Goal: Information Seeking & Learning: Learn about a topic

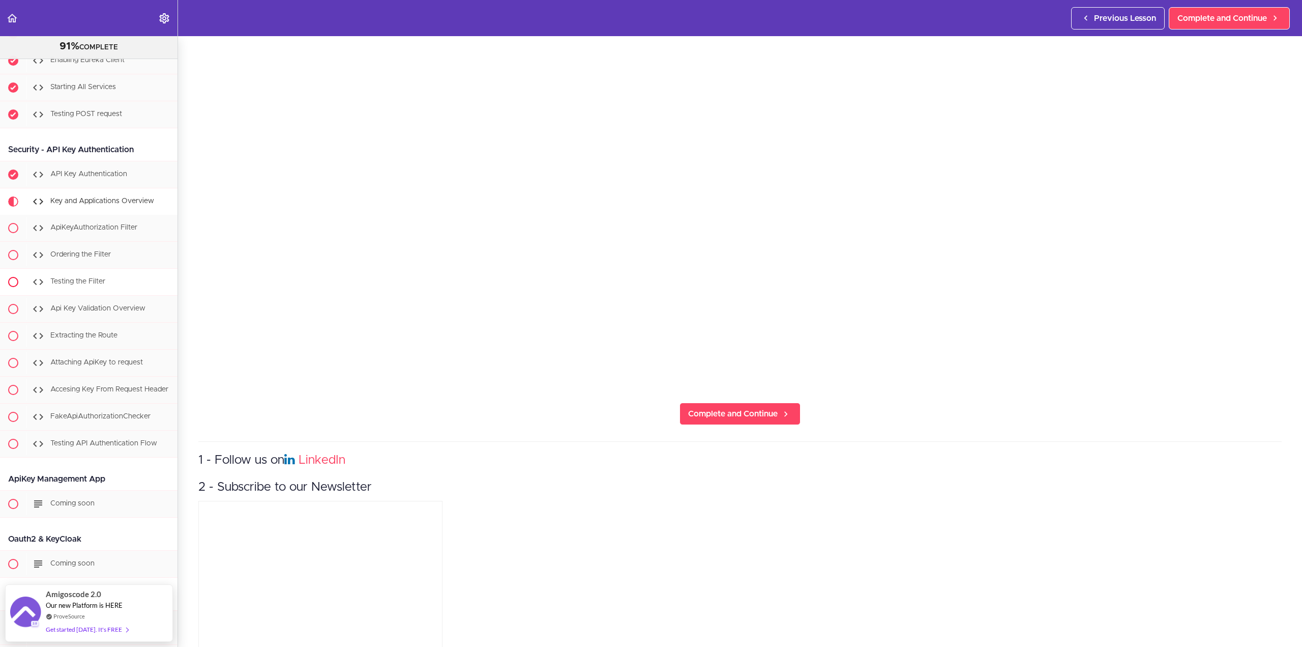
scroll to position [5484, 0]
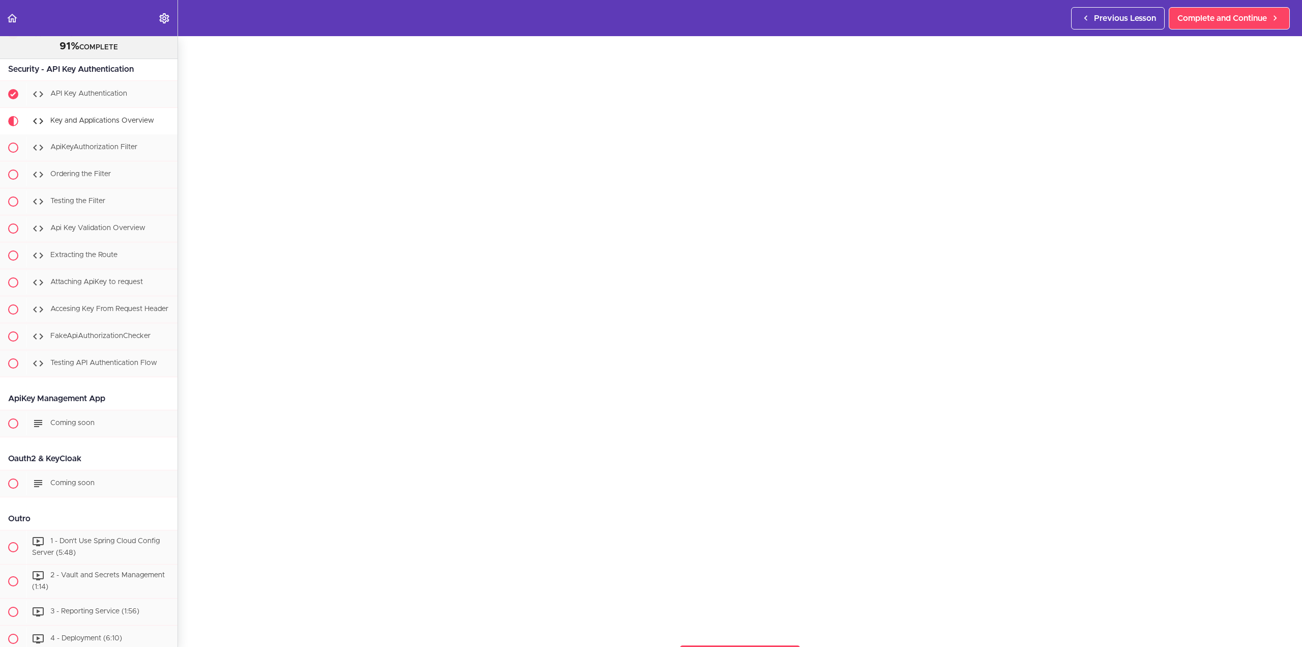
scroll to position [102, 0]
click at [750, 615] on span "Complete and Continue" at bounding box center [733, 617] width 90 height 12
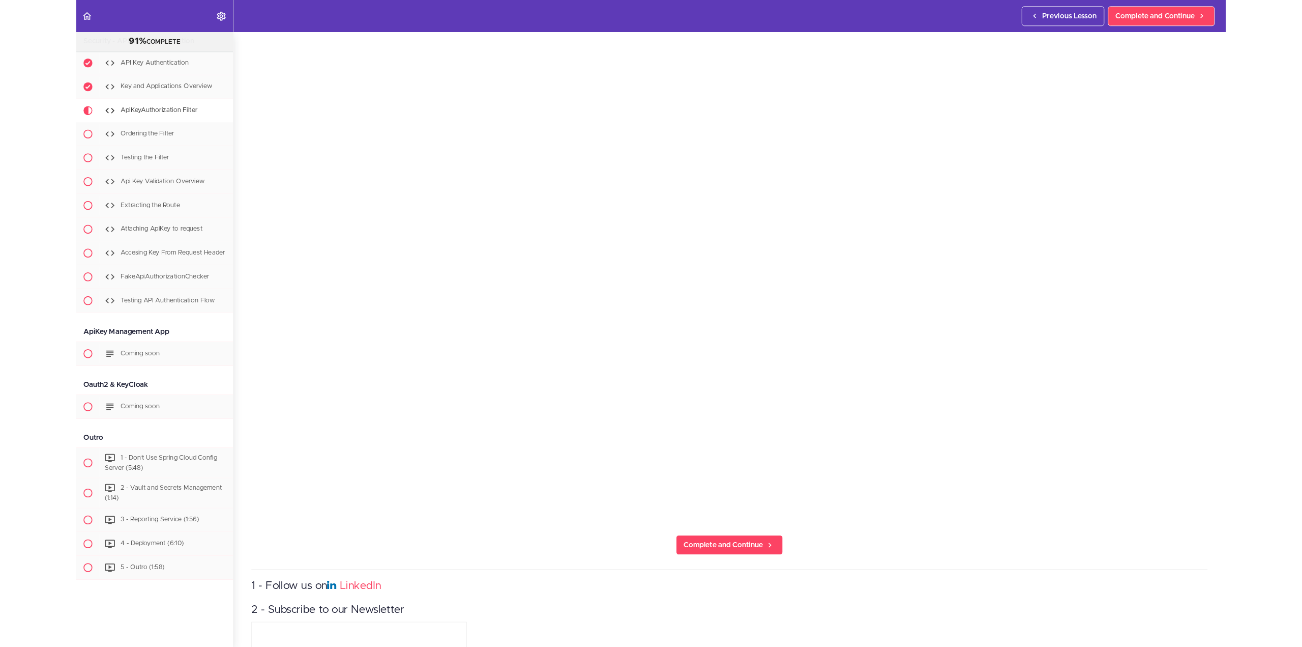
scroll to position [5726, 0]
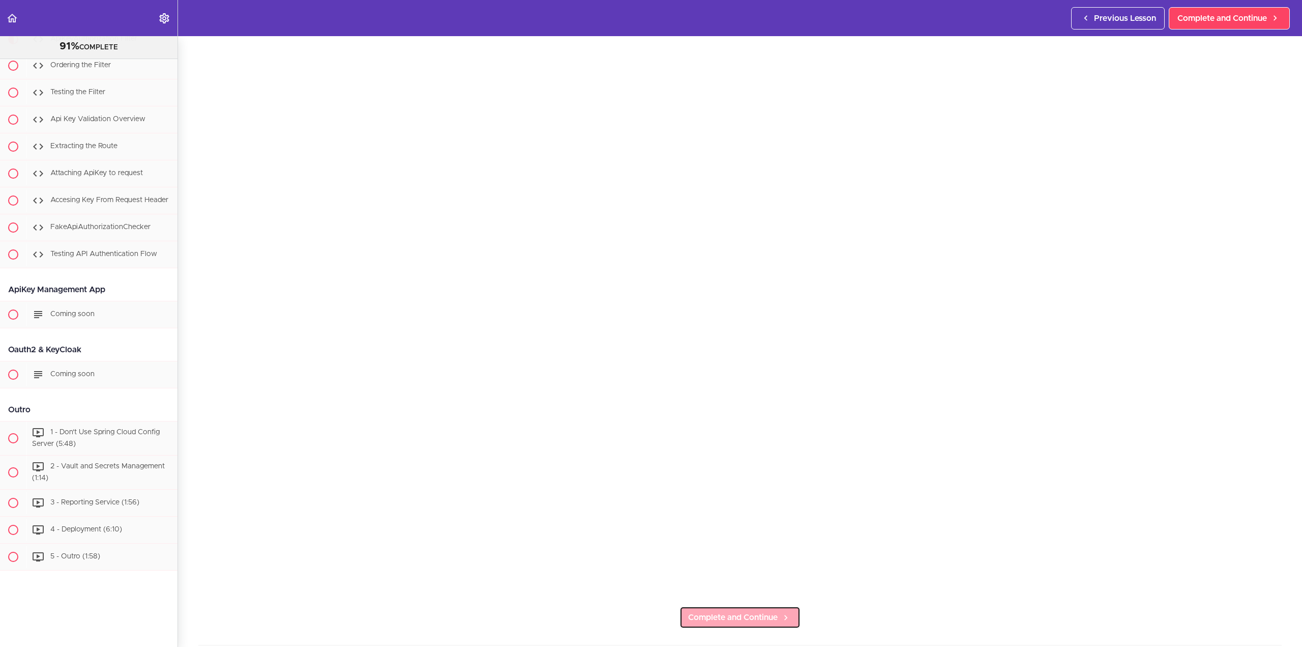
click at [705, 617] on span "Complete and Continue" at bounding box center [733, 617] width 90 height 12
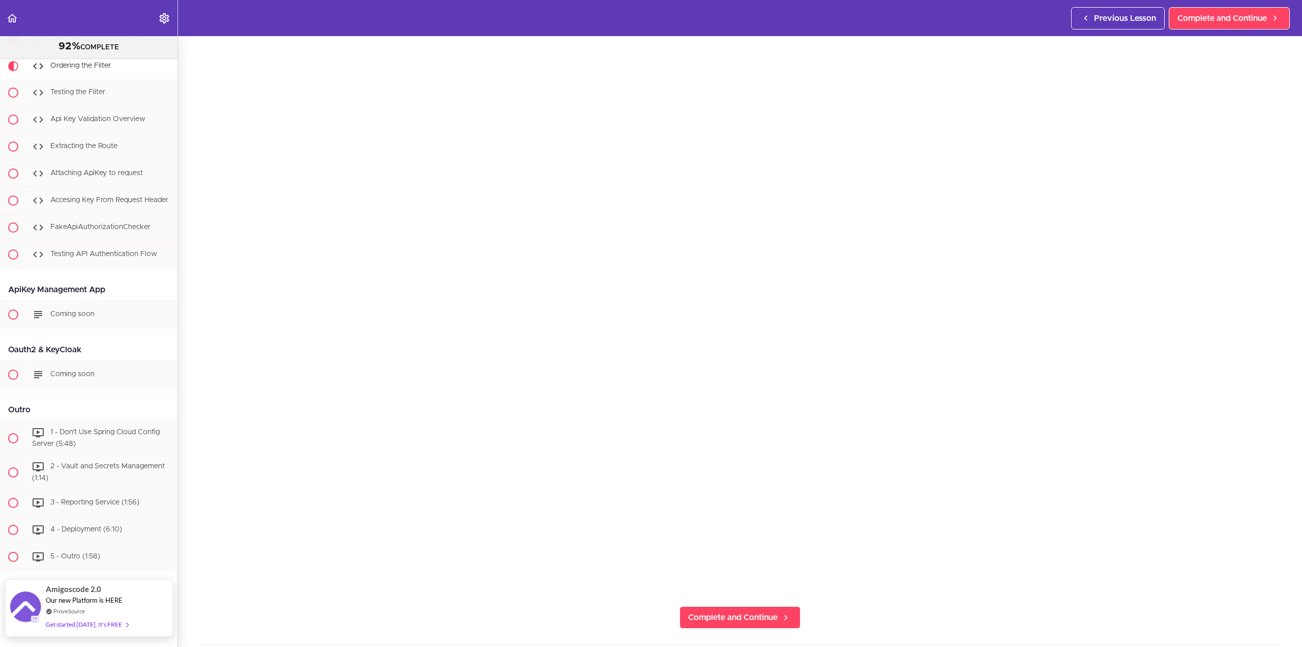
scroll to position [5629, 0]
click at [776, 606] on link "Complete and Continue" at bounding box center [740, 617] width 121 height 22
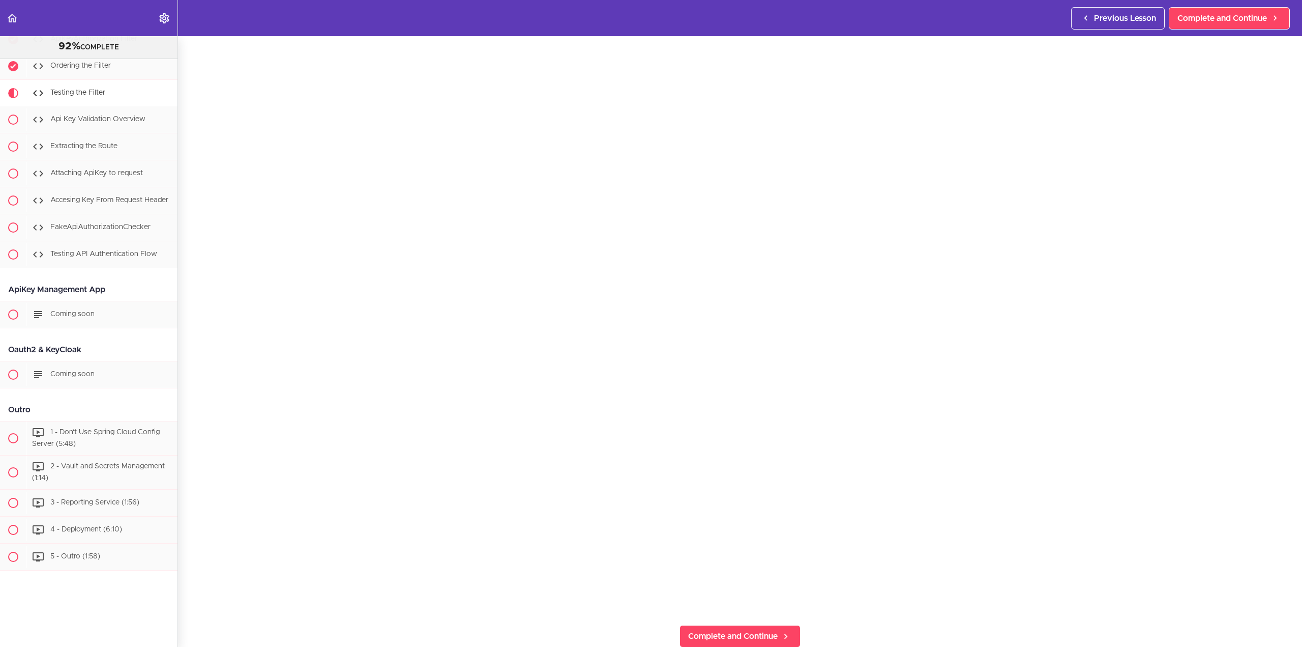
scroll to position [254, 0]
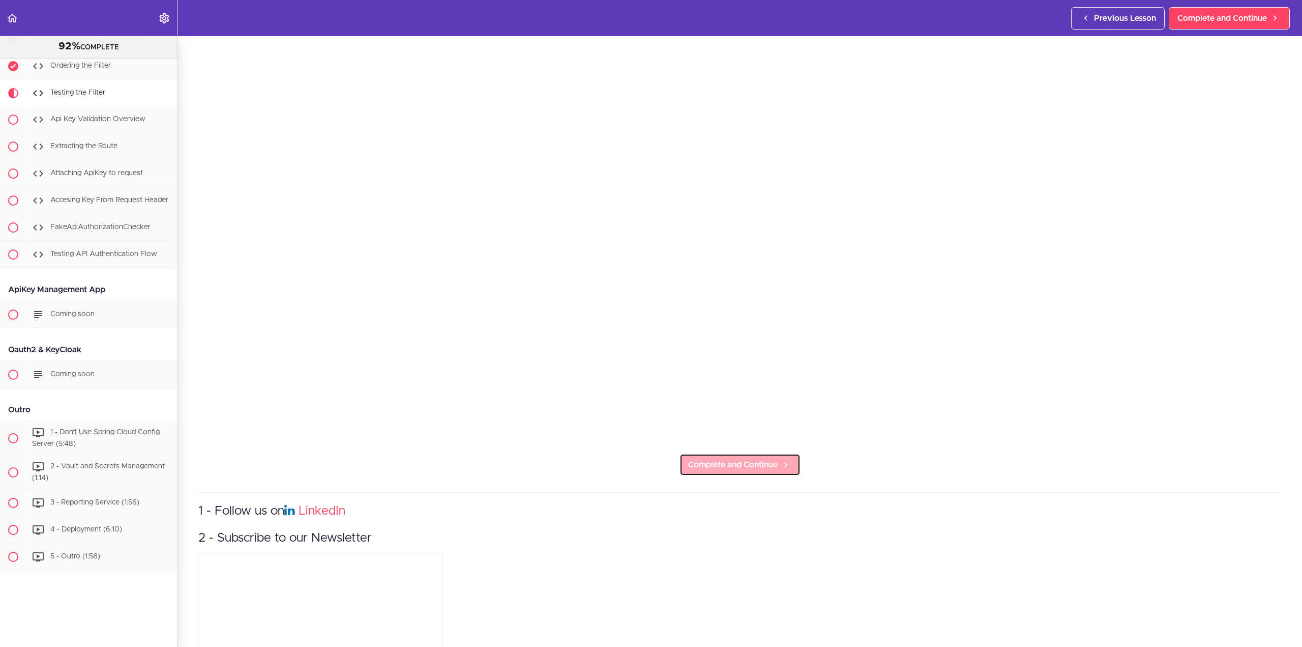
click at [744, 458] on span "Complete and Continue" at bounding box center [733, 464] width 90 height 12
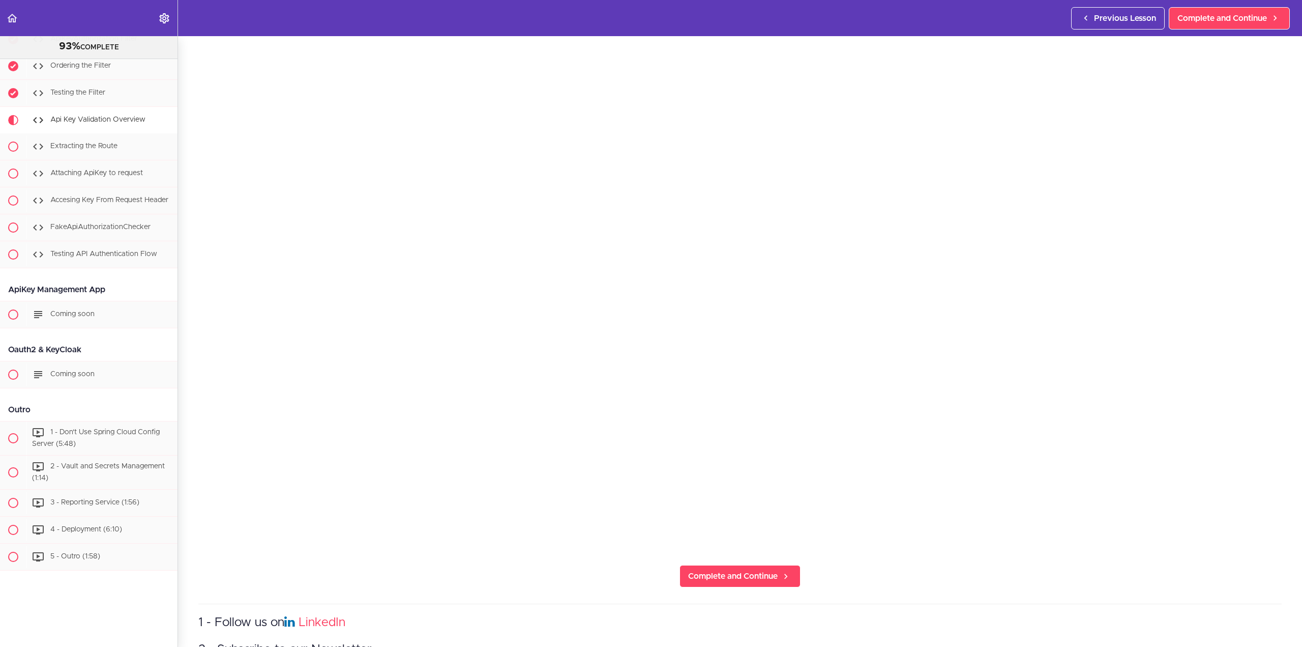
scroll to position [153, 0]
click at [769, 561] on span "Complete and Continue" at bounding box center [733, 566] width 90 height 12
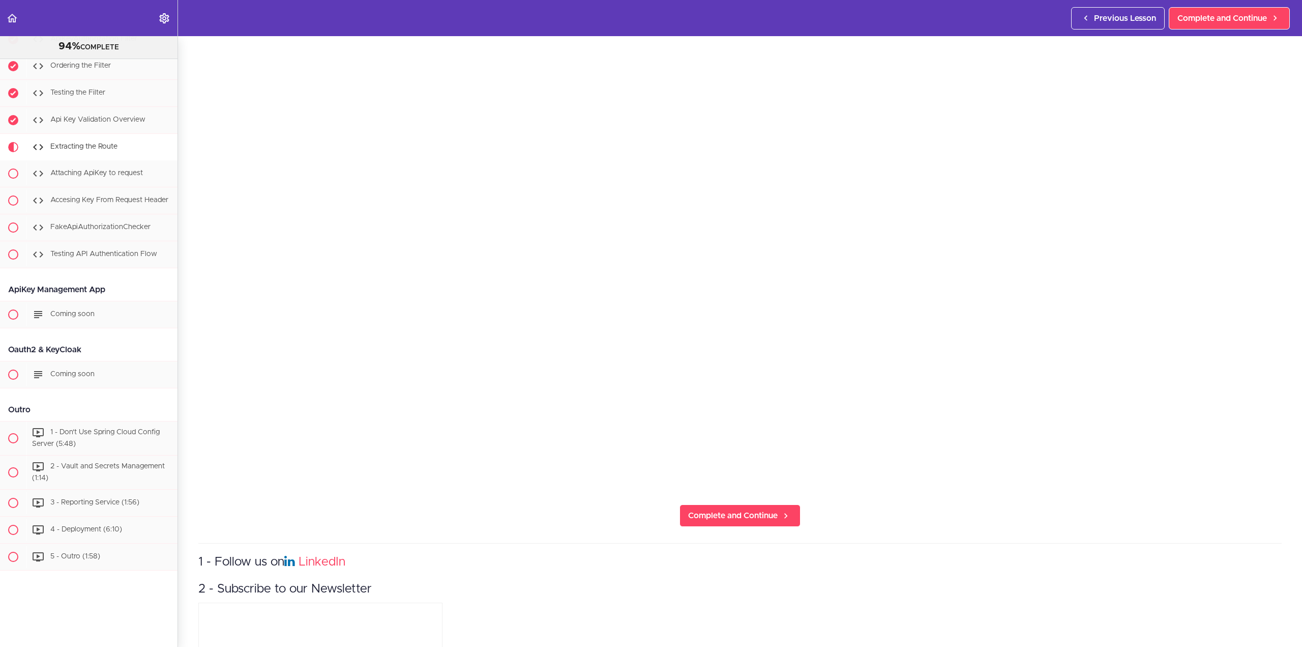
scroll to position [5726, 0]
click at [766, 511] on span "Complete and Continue" at bounding box center [733, 515] width 90 height 12
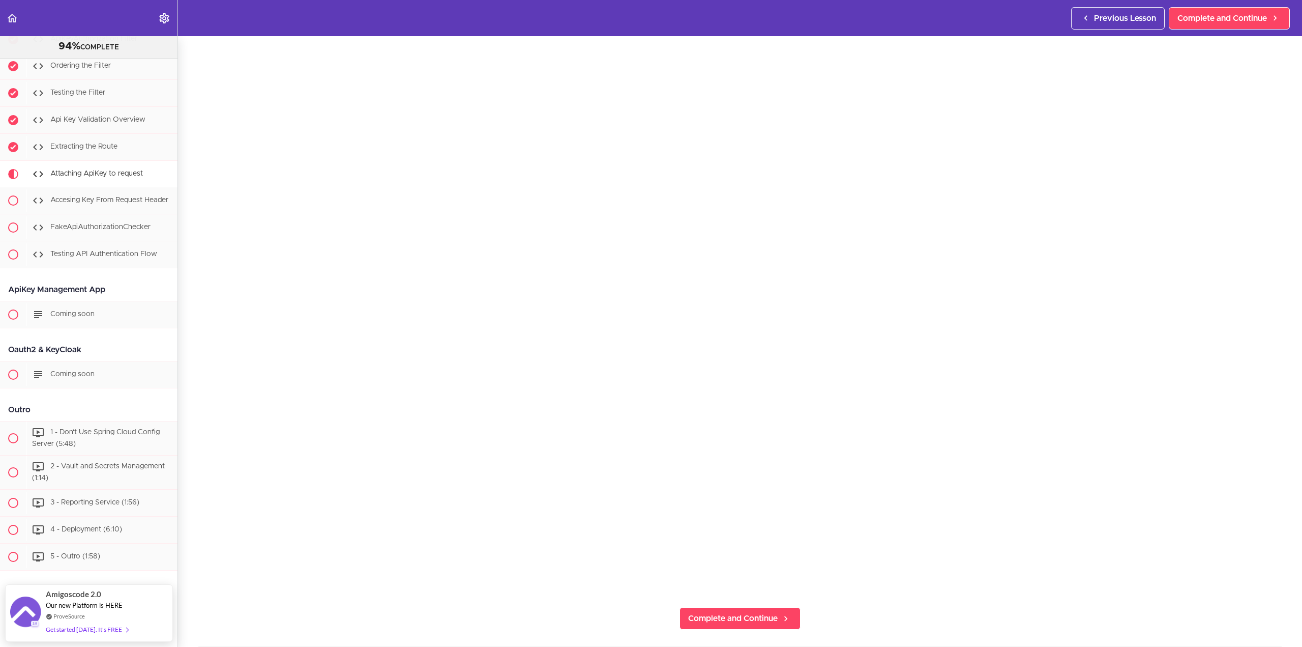
scroll to position [102, 0]
click at [743, 606] on link "Complete and Continue" at bounding box center [740, 617] width 121 height 22
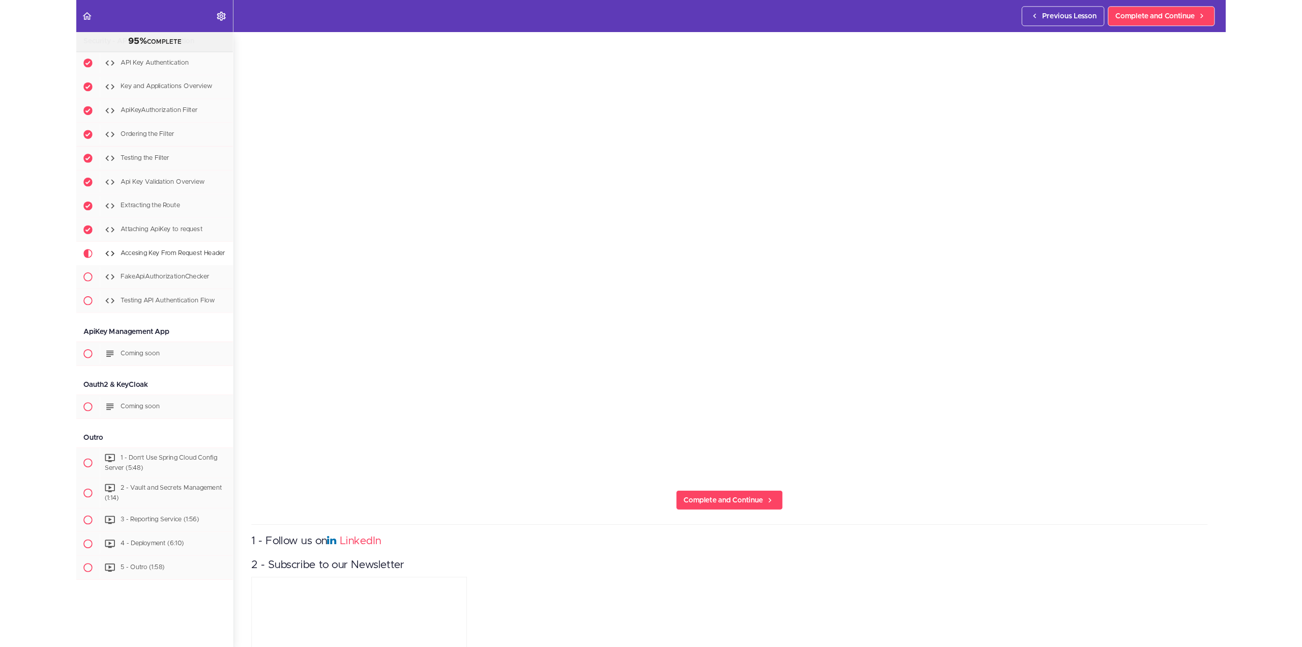
scroll to position [5726, 0]
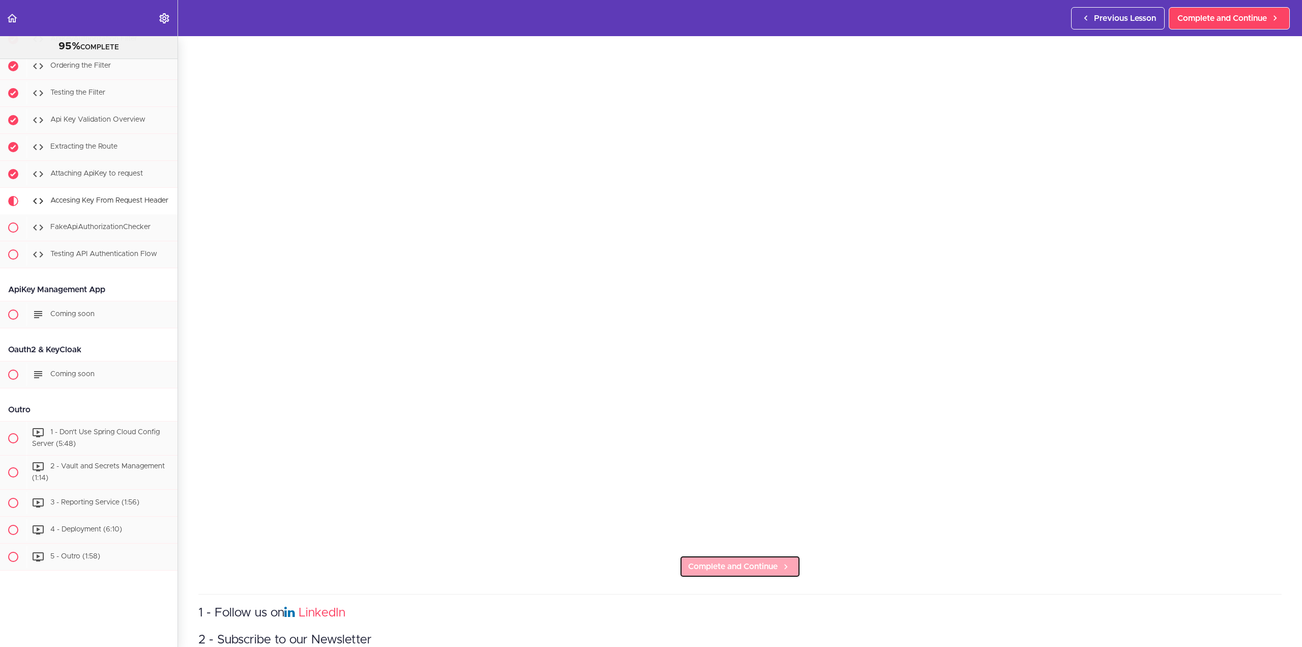
click at [734, 561] on span "Complete and Continue" at bounding box center [733, 566] width 90 height 12
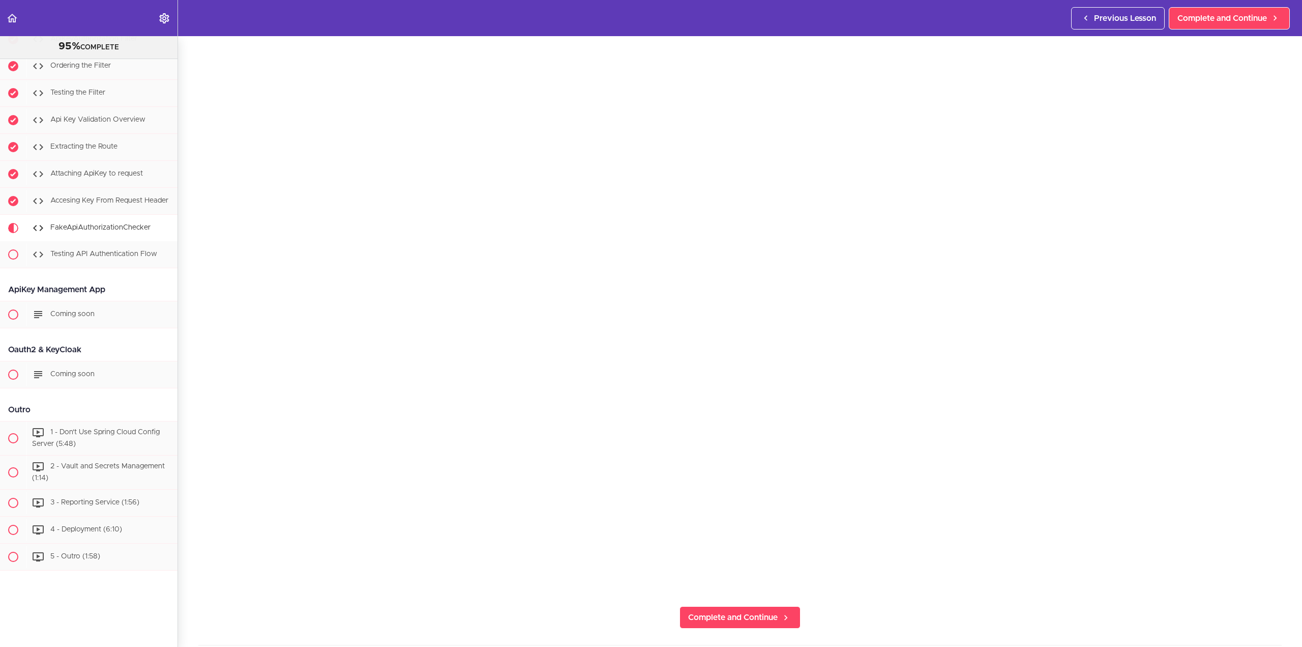
scroll to position [5726, 0]
click at [772, 611] on span "Complete and Continue" at bounding box center [733, 617] width 90 height 12
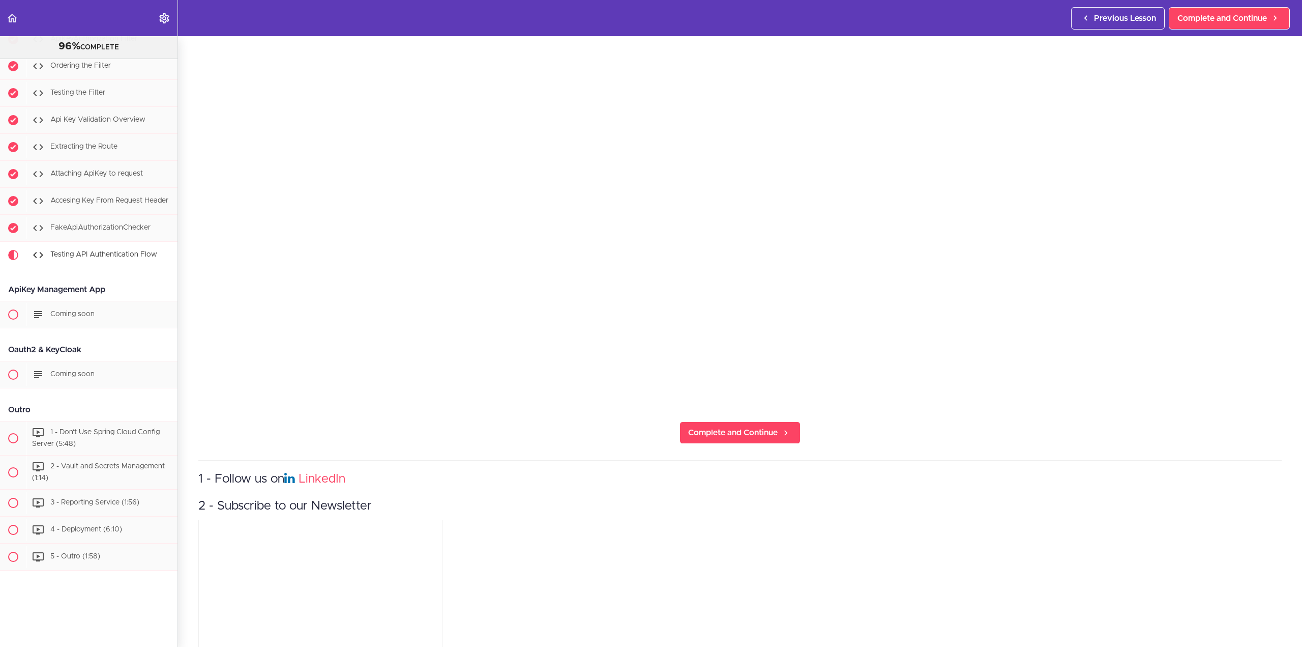
scroll to position [339, 0]
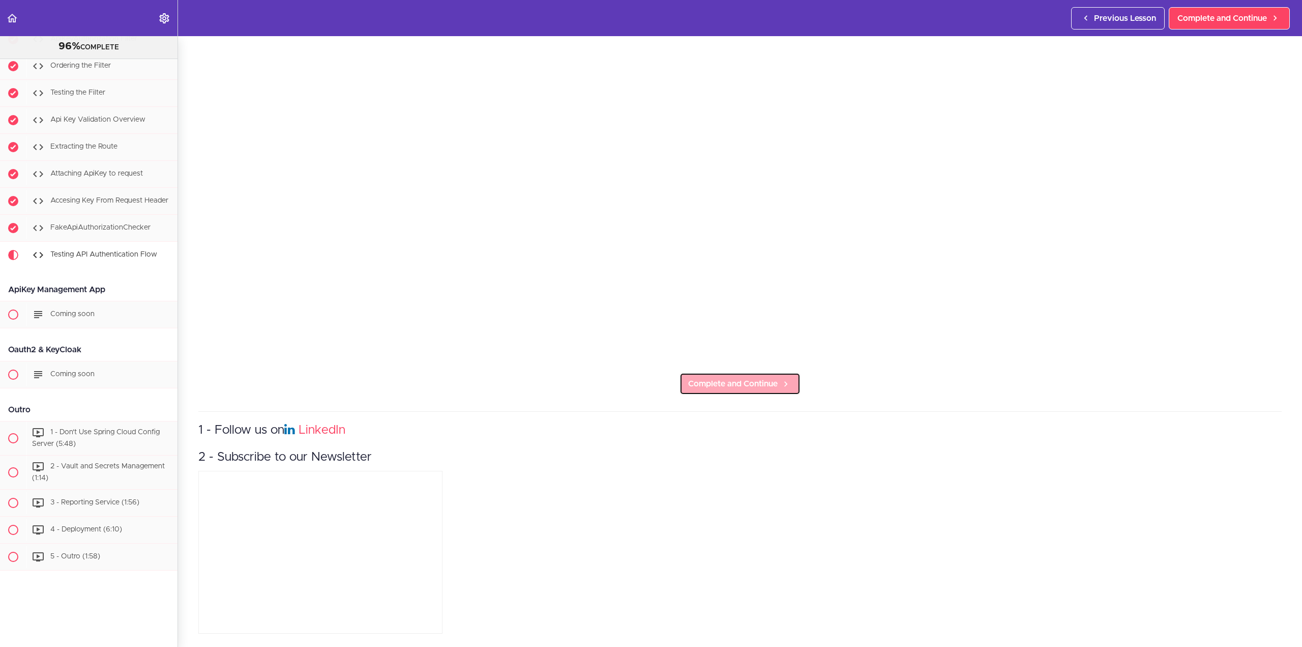
click at [745, 377] on span "Complete and Continue" at bounding box center [733, 383] width 90 height 12
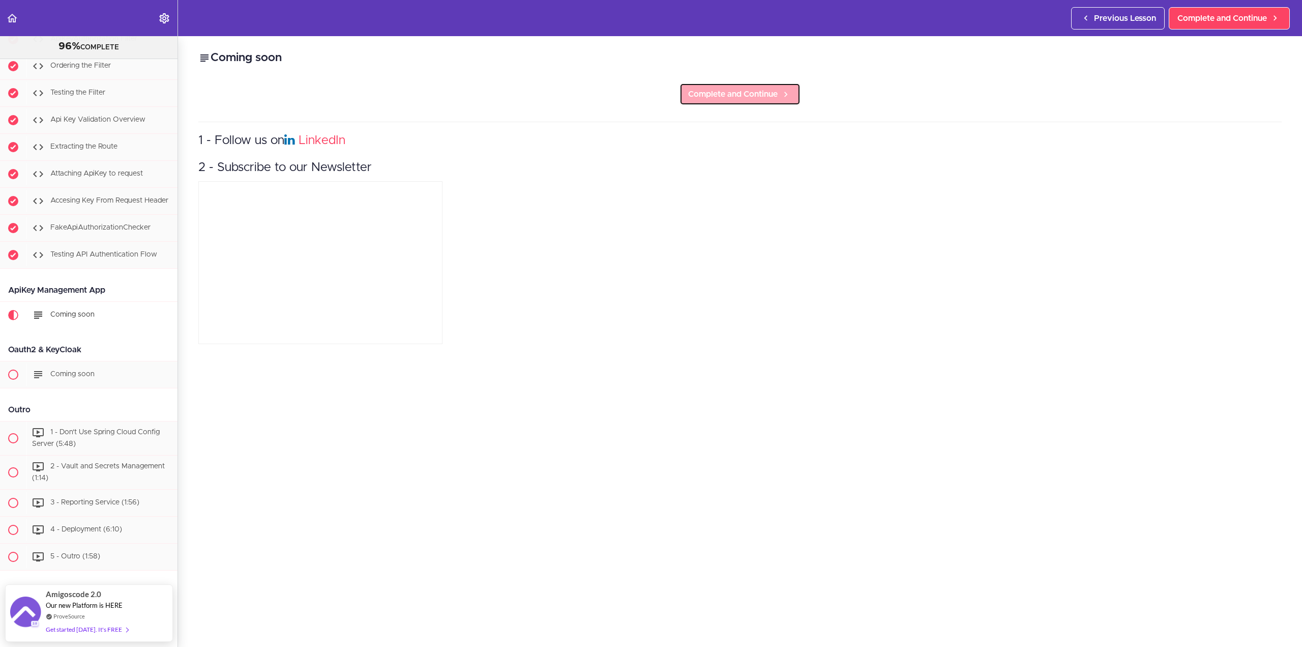
click at [761, 93] on span "Complete and Continue" at bounding box center [733, 94] width 90 height 12
click at [753, 92] on span "Complete and Continue" at bounding box center [733, 94] width 90 height 12
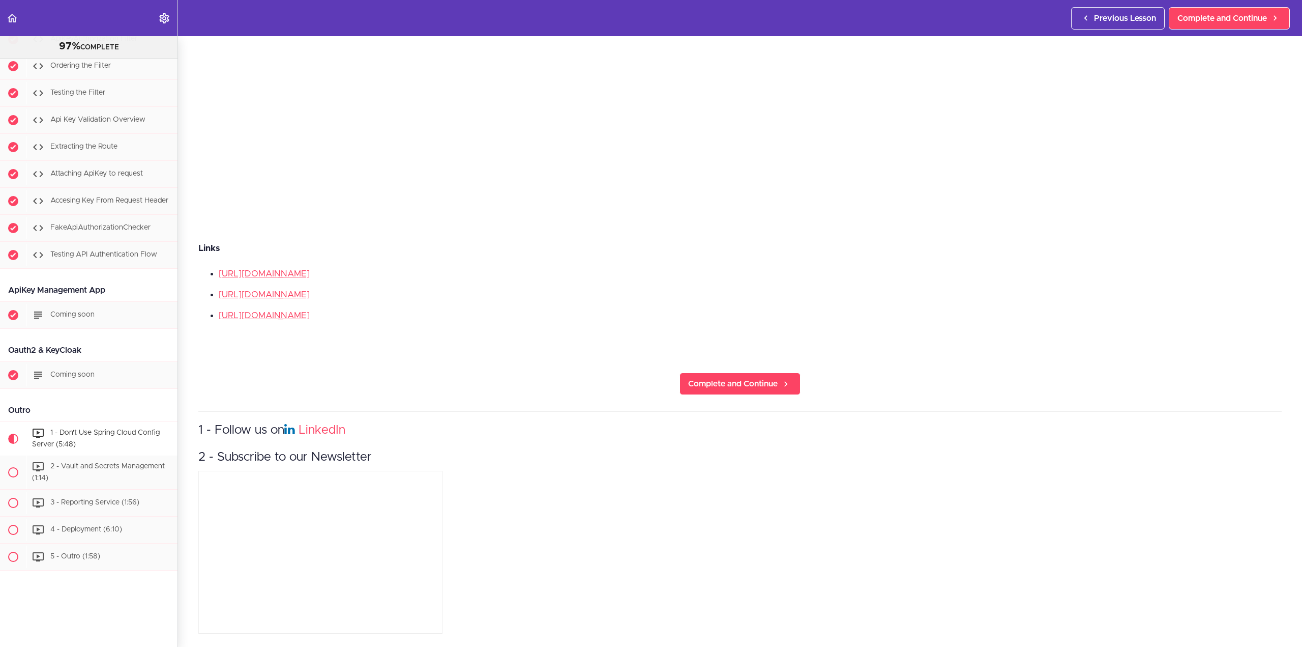
scroll to position [470, 0]
click at [723, 377] on span "Complete and Continue" at bounding box center [733, 383] width 90 height 12
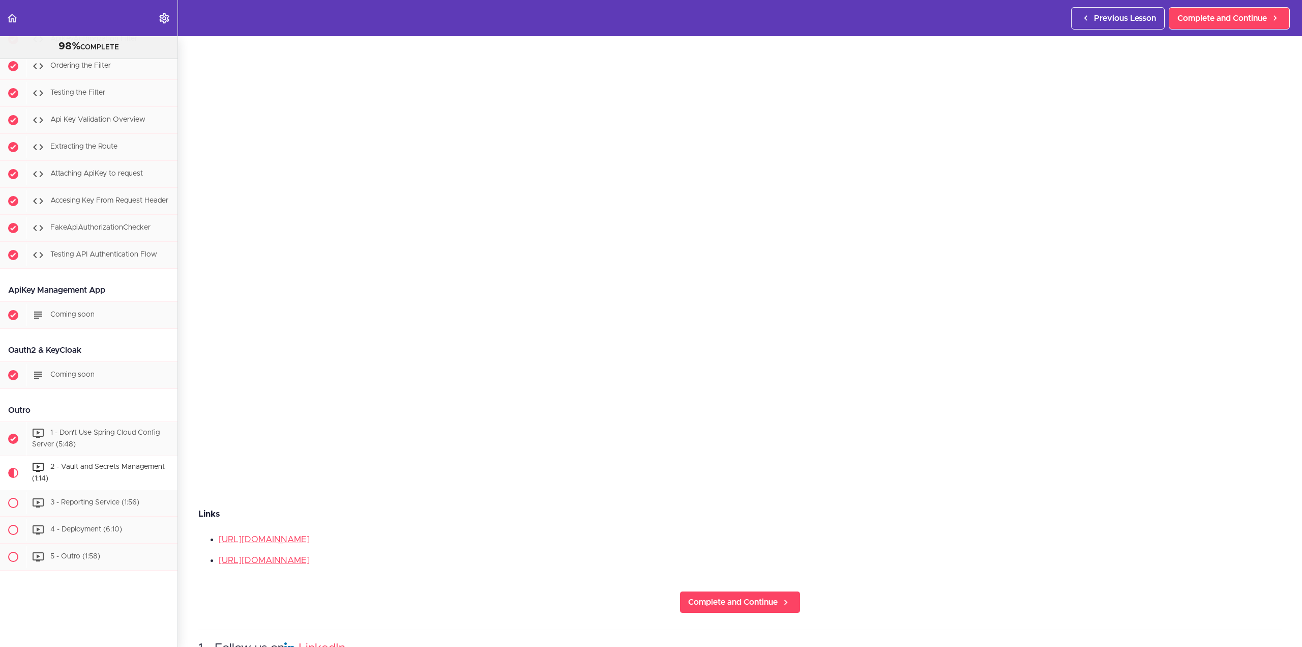
scroll to position [356, 0]
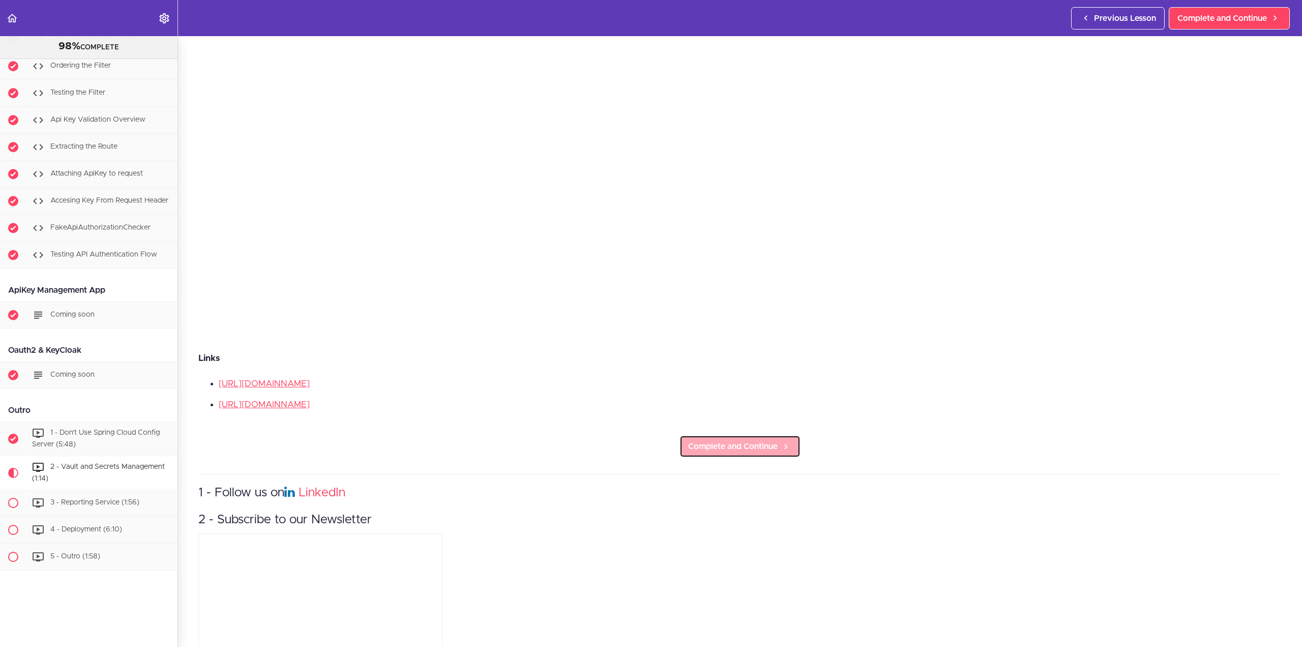
click at [722, 441] on span "Complete and Continue" at bounding box center [733, 446] width 90 height 12
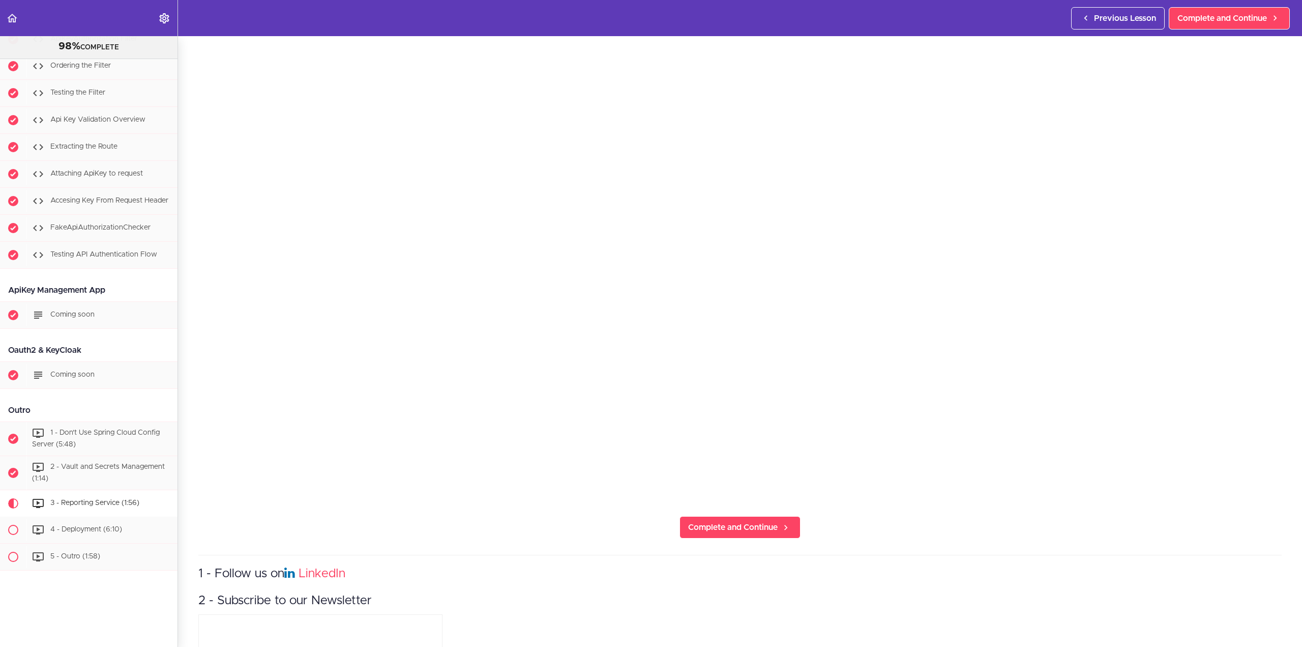
scroll to position [186, 0]
click at [732, 531] on span "Complete and Continue" at bounding box center [733, 533] width 90 height 12
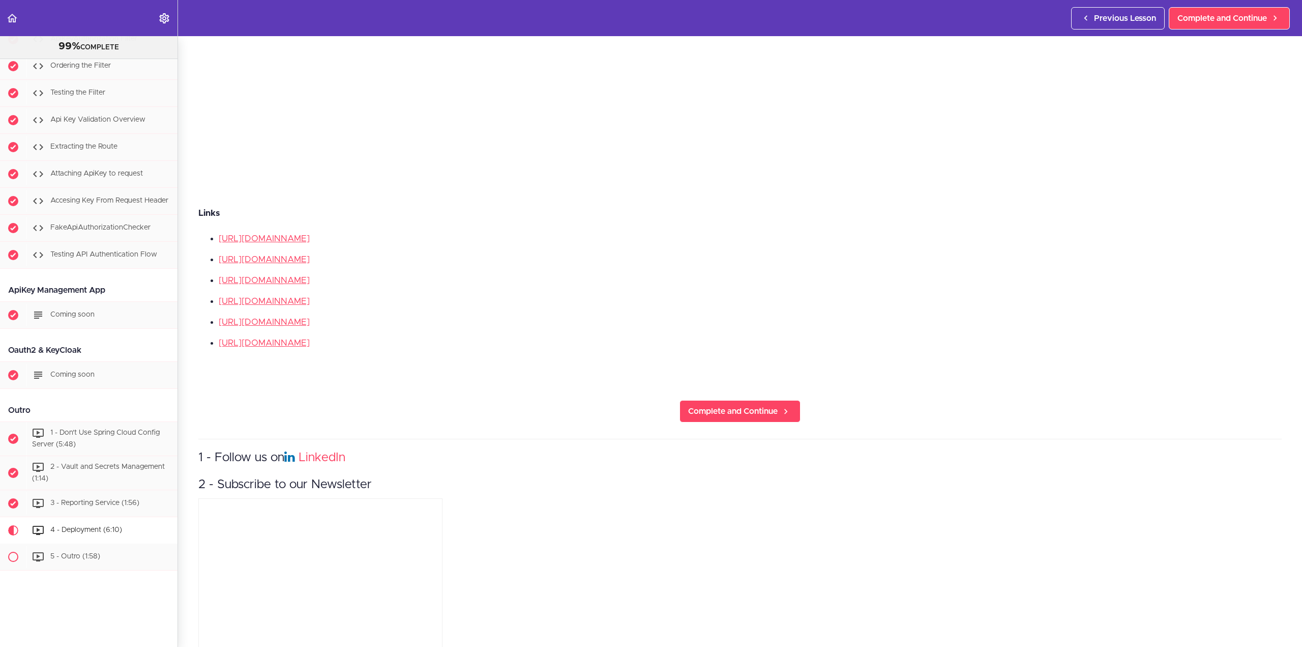
scroll to position [509, 0]
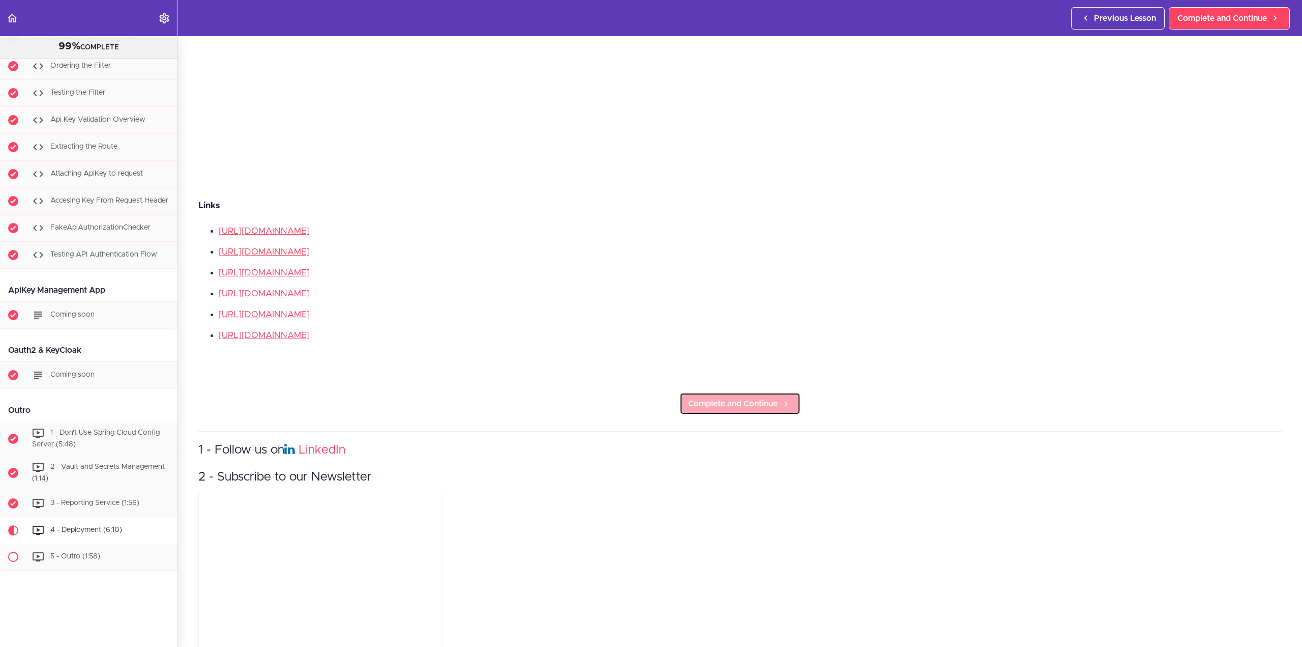
click at [752, 398] on span "Complete and Continue" at bounding box center [733, 403] width 90 height 12
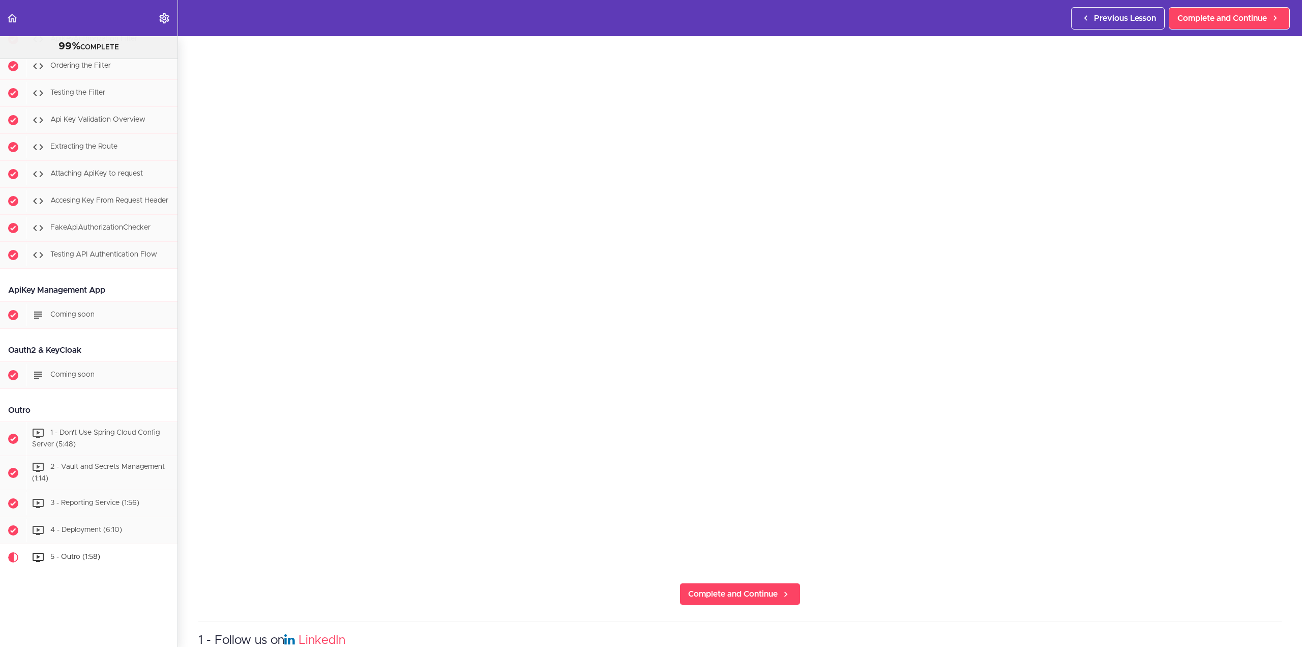
scroll to position [186, 0]
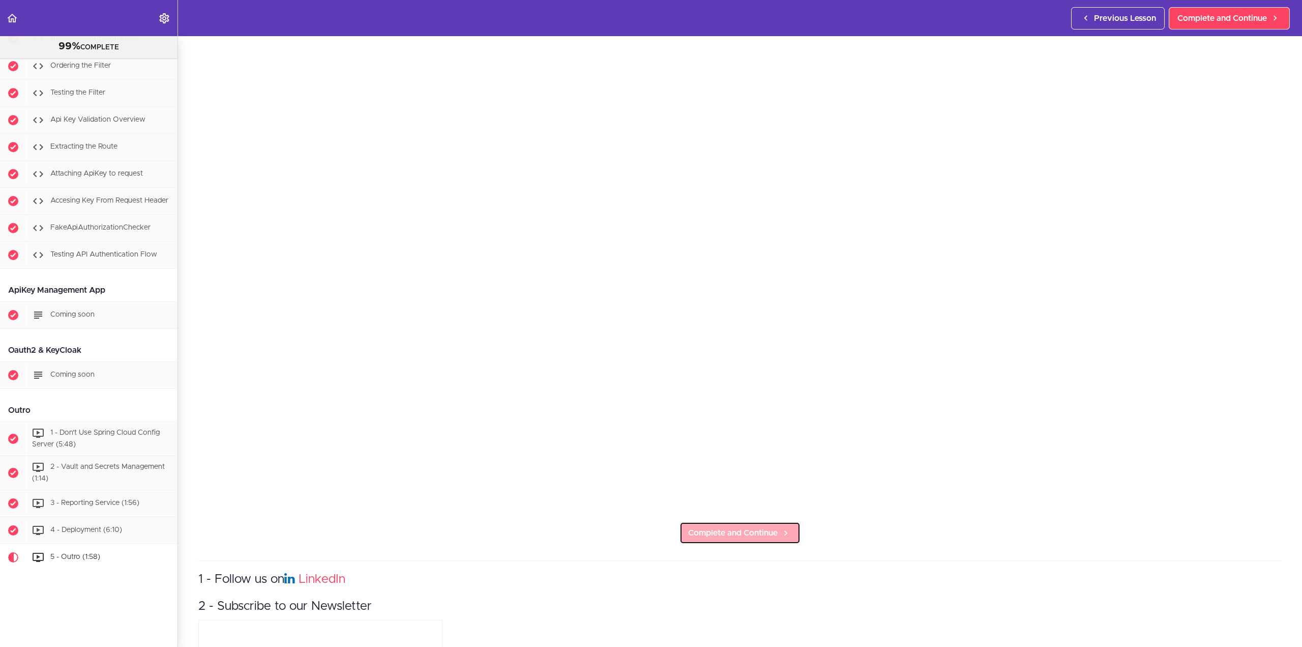
click at [780, 529] on icon at bounding box center [786, 533] width 12 height 11
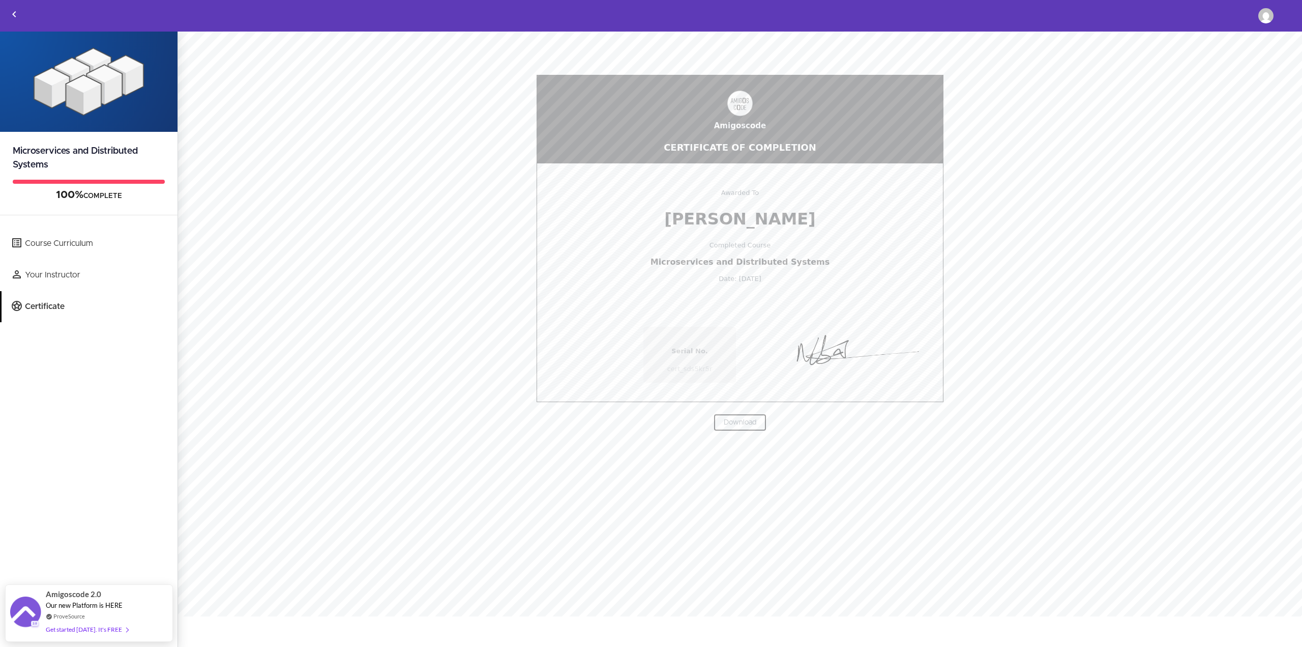
click at [743, 421] on link "Download" at bounding box center [740, 422] width 53 height 17
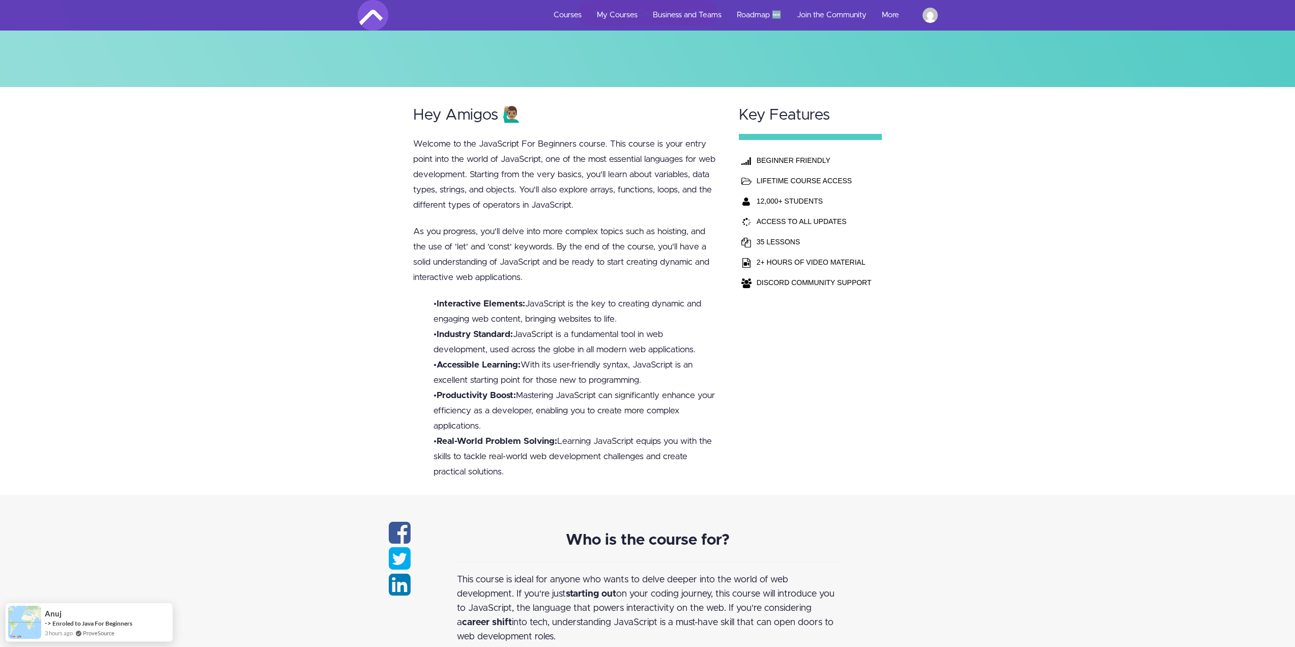
scroll to position [407, 0]
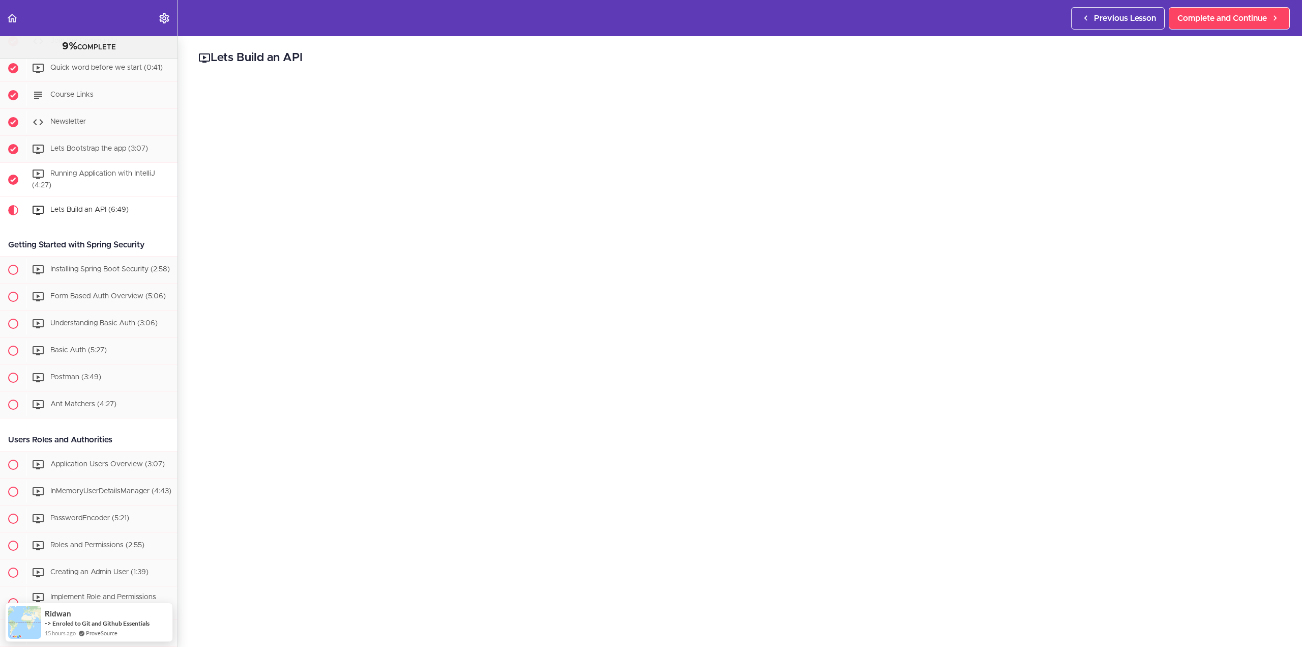
scroll to position [102, 0]
click at [105, 209] on span "Lets Build an API (6:49)" at bounding box center [89, 208] width 78 height 7
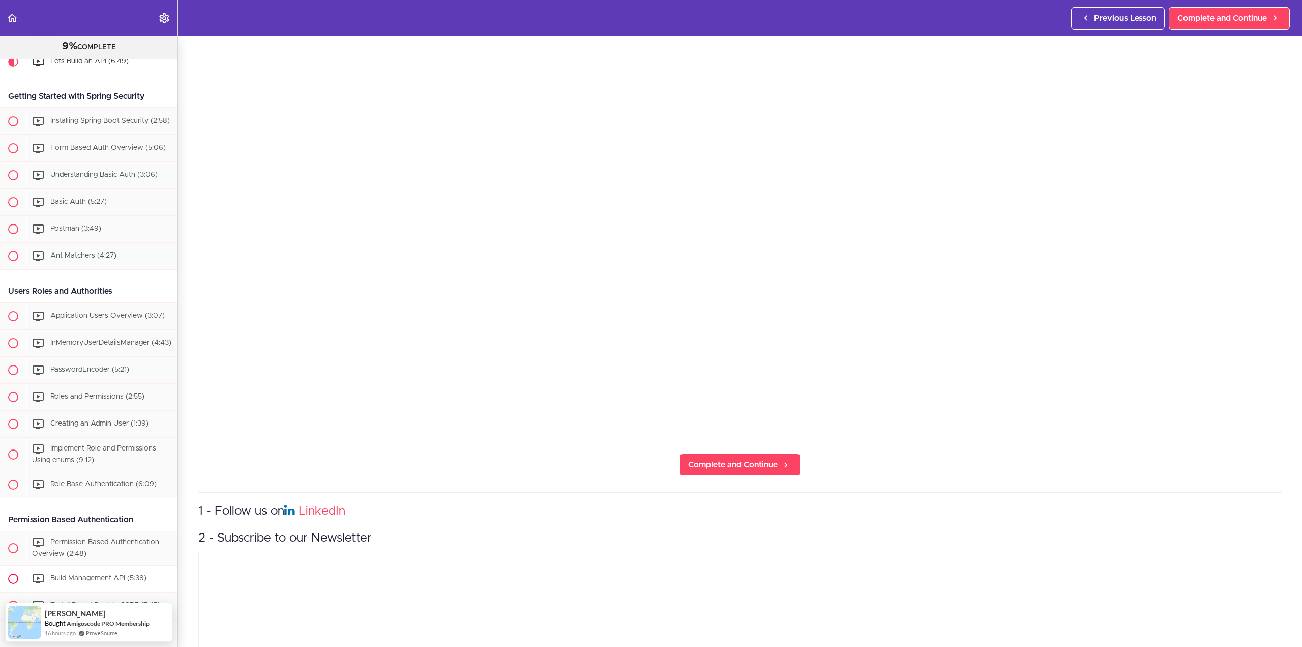
scroll to position [0, 0]
